Goal: Task Accomplishment & Management: Manage account settings

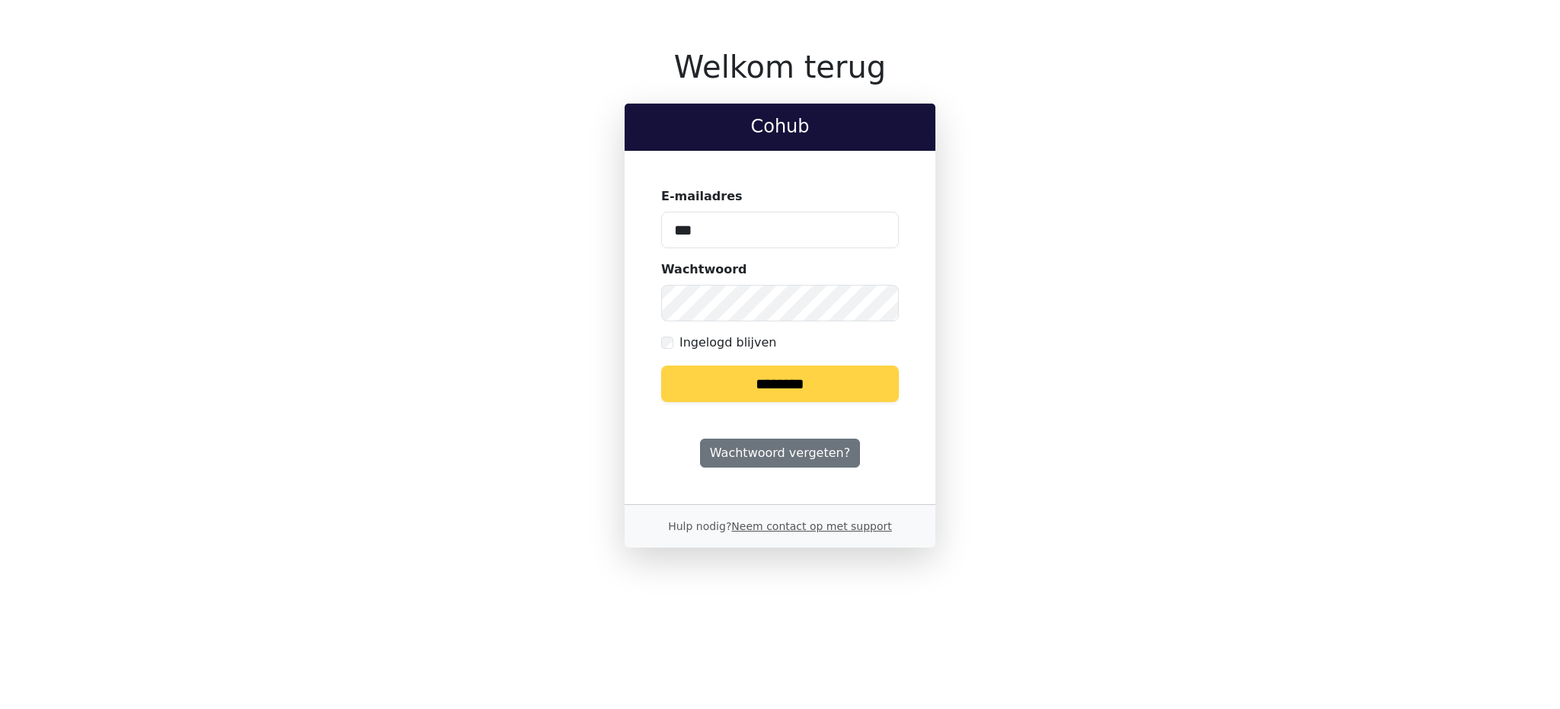
type input "**********"
click at [719, 383] on input "********" at bounding box center [780, 384] width 238 height 37
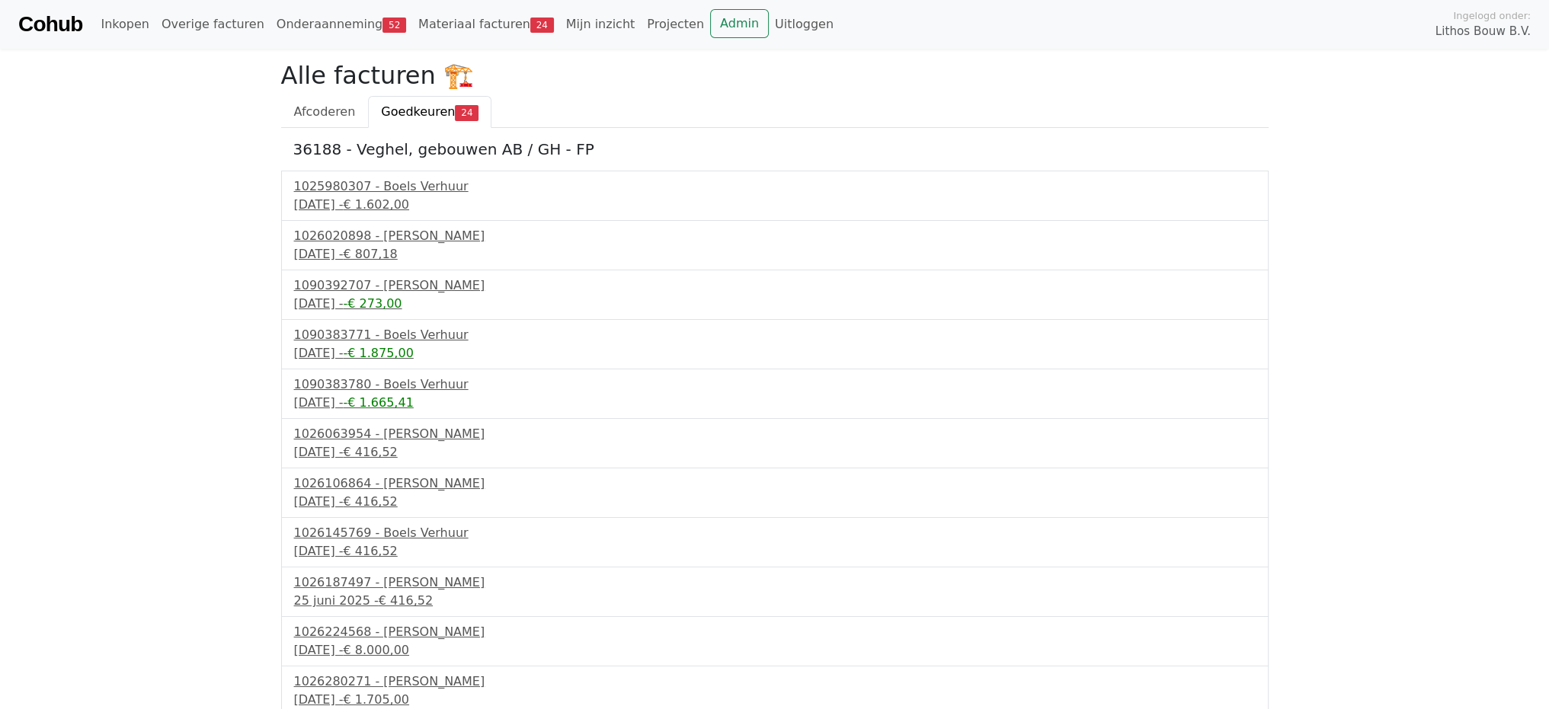
click at [710, 33] on link "Admin" at bounding box center [739, 23] width 59 height 29
